Goal: Check status

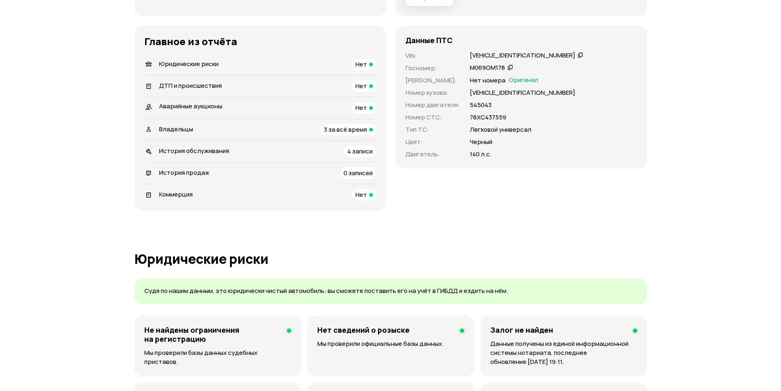
scroll to position [123, 0]
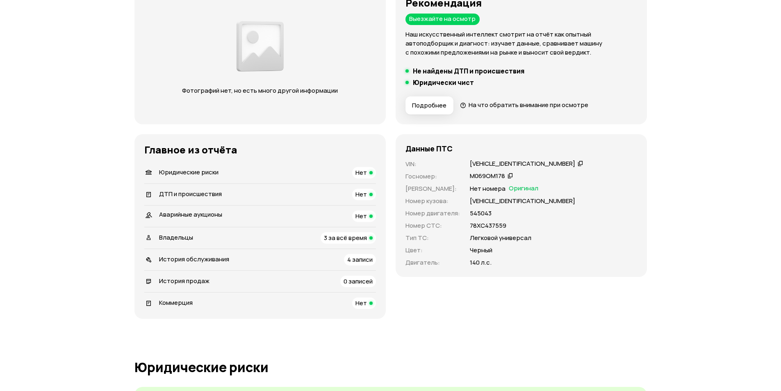
click at [223, 242] on div "Владельцы 3 за всё время" at bounding box center [260, 237] width 232 height 11
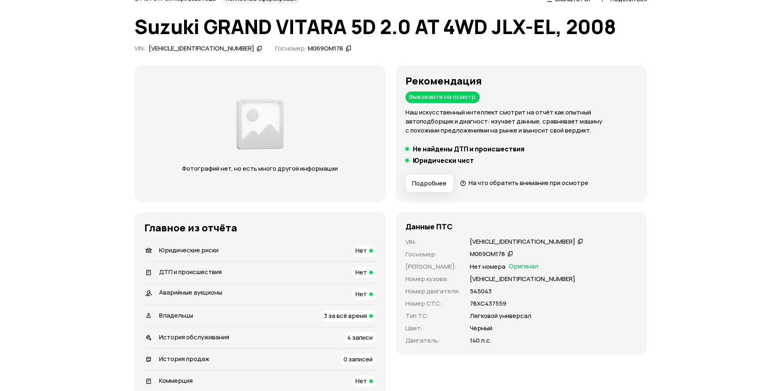
scroll to position [0, 0]
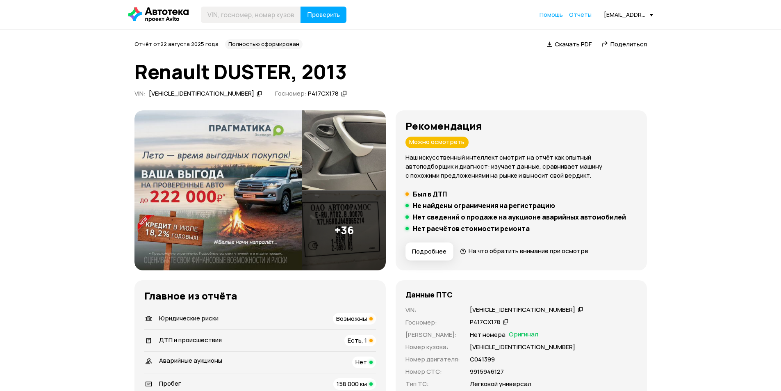
click at [242, 155] on img at bounding box center [217, 190] width 167 height 160
